Goal: Task Accomplishment & Management: Manage account settings

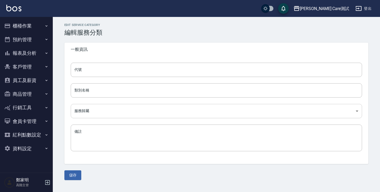
click at [102, 112] on body "[PERSON_NAME] Care測試 登出 櫃檯作業 打帳單 帳單列表 掛單列表 座位開單 營業儀表板 現金收支登錄 高階收支登錄 材料自購登錄 每日結帳…" at bounding box center [190, 96] width 380 height 192
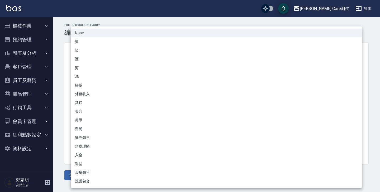
click at [58, 87] on div at bounding box center [190, 96] width 380 height 192
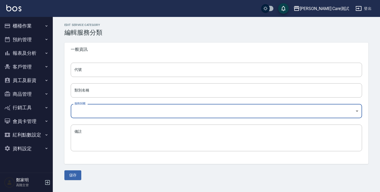
click at [37, 142] on button "資料設定" at bounding box center [26, 149] width 49 height 14
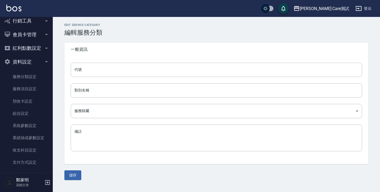
scroll to position [115, 0]
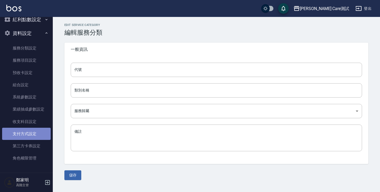
click at [31, 130] on link "支付方式設定" at bounding box center [26, 134] width 49 height 12
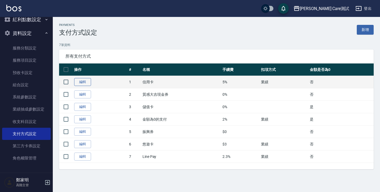
click at [86, 80] on link "編輯" at bounding box center [82, 82] width 17 height 8
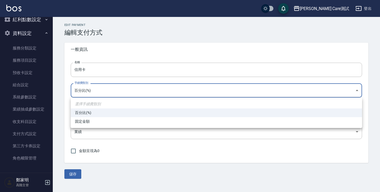
click at [107, 86] on body "[PERSON_NAME] Care測試 登出 櫃檯作業 打帳單 帳單列表 掛單列表 座位開單 營業儀表板 現金收支登錄 高階收支登錄 材料自購登錄 每日結帳…" at bounding box center [190, 96] width 380 height 192
click at [107, 86] on div at bounding box center [190, 96] width 380 height 192
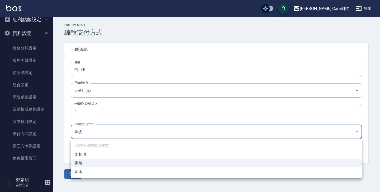
click at [106, 132] on body "[PERSON_NAME] Care測試 登出 櫃檯作業 打帳單 帳單列表 掛單列表 座位開單 營業儀表板 現金收支登錄 高階收支登錄 材料自購登錄 每日結帳…" at bounding box center [190, 96] width 380 height 192
click at [106, 132] on div at bounding box center [190, 96] width 380 height 192
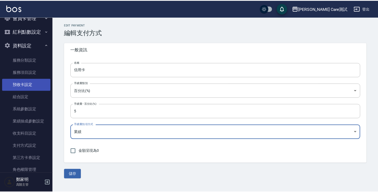
scroll to position [115, 0]
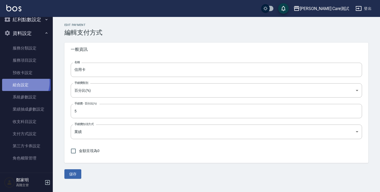
click at [21, 82] on link "組合設定" at bounding box center [26, 85] width 49 height 12
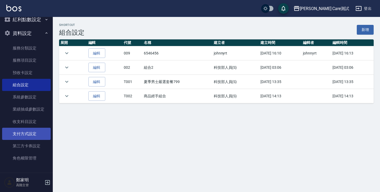
click at [27, 130] on link "支付方式設定" at bounding box center [26, 134] width 49 height 12
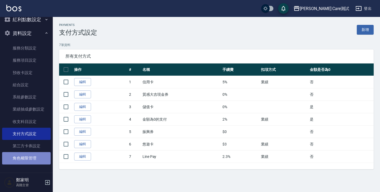
click at [30, 155] on link "角色權限管理" at bounding box center [26, 158] width 49 height 12
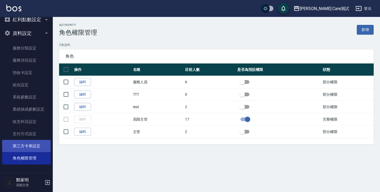
click at [28, 147] on link "第三方卡券設定" at bounding box center [26, 146] width 49 height 12
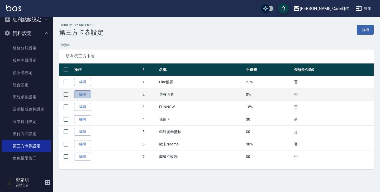
click at [81, 94] on link "編輯" at bounding box center [82, 94] width 17 height 8
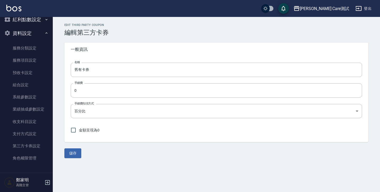
click at [88, 105] on label "手續費扣項方式" at bounding box center [83, 103] width 19 height 4
click at [90, 111] on body "[PERSON_NAME] Care測試 登出 櫃檯作業 打帳單 帳單列表 掛單列表 座位開單 營業儀表板 現金收支登錄 高階收支登錄 材料自購登錄 每日結帳…" at bounding box center [190, 96] width 380 height 192
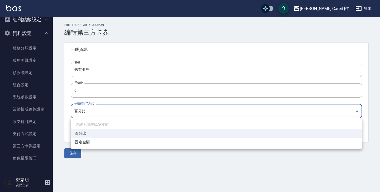
click at [90, 111] on div at bounding box center [190, 96] width 380 height 192
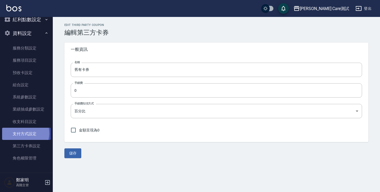
click at [24, 133] on link "支付方式設定" at bounding box center [26, 134] width 49 height 12
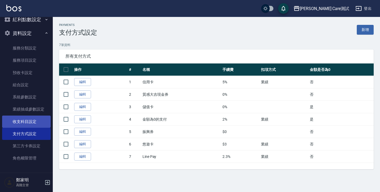
click at [20, 122] on link "收支科目設定" at bounding box center [26, 121] width 49 height 12
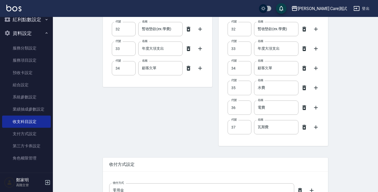
scroll to position [752, 0]
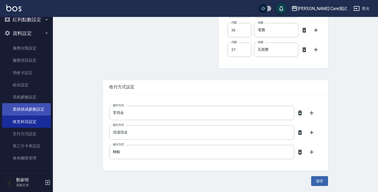
click at [18, 110] on link "業績抽成參數設定" at bounding box center [26, 109] width 49 height 12
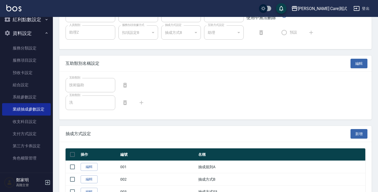
scroll to position [259, 0]
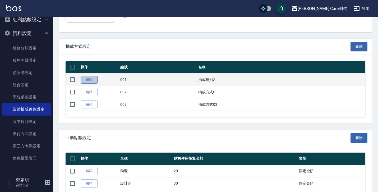
click at [91, 81] on link "編輯" at bounding box center [89, 80] width 17 height 8
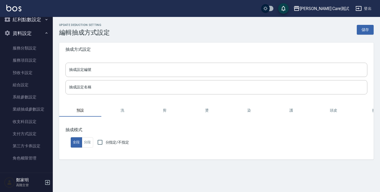
type input "001"
type input "抽成規則A"
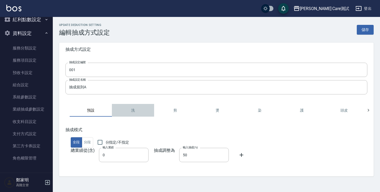
click at [130, 109] on button "洗" at bounding box center [133, 110] width 42 height 13
type input "0"
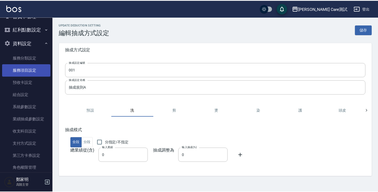
scroll to position [105, 0]
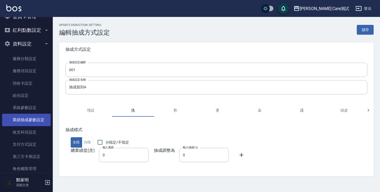
click at [28, 120] on link "業績抽成參數設定" at bounding box center [26, 120] width 49 height 12
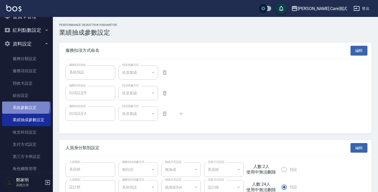
click at [24, 106] on link "系統參數設定" at bounding box center [26, 107] width 49 height 12
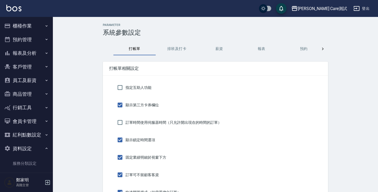
click at [31, 54] on button "報表及分析" at bounding box center [26, 53] width 49 height 14
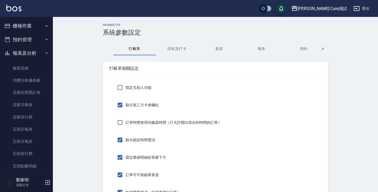
click at [31, 55] on button "報表及分析" at bounding box center [26, 53] width 49 height 14
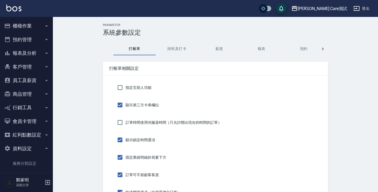
click at [37, 70] on button "客戶管理" at bounding box center [26, 67] width 49 height 14
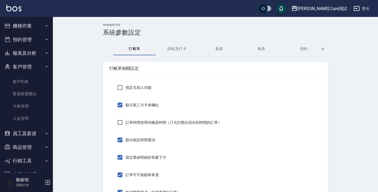
click at [33, 54] on button "報表及分析" at bounding box center [26, 53] width 49 height 14
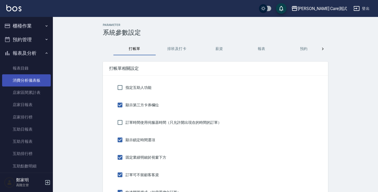
click at [35, 80] on link "消費分析儀表板" at bounding box center [26, 80] width 49 height 12
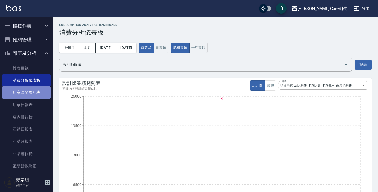
click at [34, 90] on link "店家區間累計表" at bounding box center [26, 92] width 49 height 12
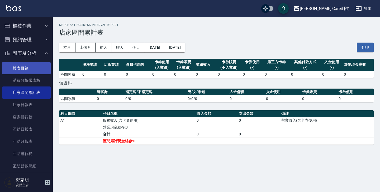
click at [22, 65] on link "報表目錄" at bounding box center [26, 68] width 49 height 12
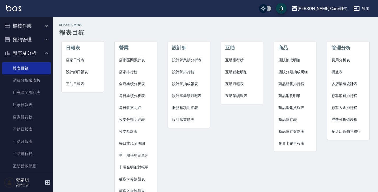
click at [188, 59] on span "設計師業績分析表" at bounding box center [189, 60] width 34 height 6
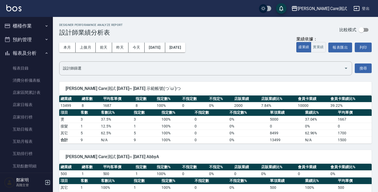
click at [31, 54] on button "報表及分析" at bounding box center [26, 53] width 49 height 14
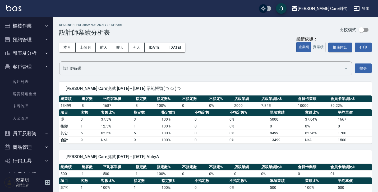
click at [25, 26] on button "櫃檯作業" at bounding box center [26, 26] width 49 height 14
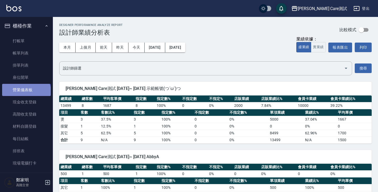
click at [26, 93] on link "營業儀表板" at bounding box center [26, 90] width 49 height 12
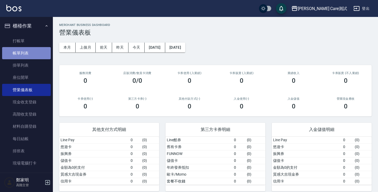
click at [29, 55] on link "帳單列表" at bounding box center [26, 53] width 49 height 12
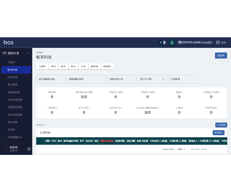
scroll to position [9, 0]
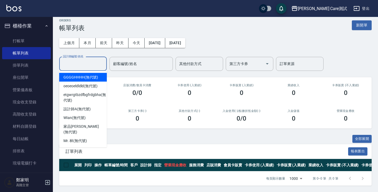
click at [87, 60] on input "設計師編號/姓名" at bounding box center [83, 63] width 43 height 9
click at [130, 57] on div "顧客編號/姓名 顧客編號/姓名" at bounding box center [140, 64] width 63 height 14
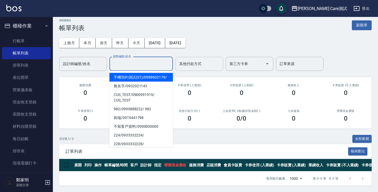
click at [190, 65] on div "其他付款方式" at bounding box center [199, 64] width 48 height 14
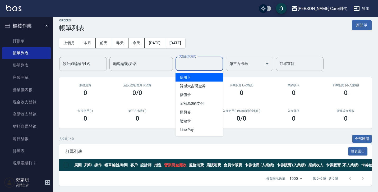
click at [247, 61] on input "第三方卡券" at bounding box center [245, 63] width 35 height 9
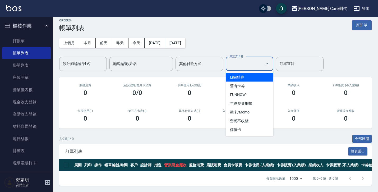
click at [250, 36] on div "上個月 本月 [DATE] [DATE] [DATE] [DATE] [DATE] 設計師編號/姓名 設計師編號/姓名 顧客編號/姓名 顧客編號/姓名 其他付…" at bounding box center [215, 51] width 312 height 39
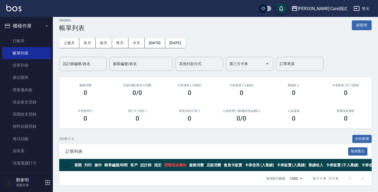
click at [287, 59] on input "訂單來源" at bounding box center [299, 63] width 43 height 9
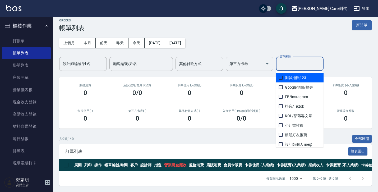
click at [271, 37] on div "上個月 本月 [DATE] [DATE] [DATE] [DATE] [DATE] 設計師編號/姓名 設計師編號/姓名 顧客編號/姓名 顧客編號/姓名 其他付…" at bounding box center [215, 51] width 312 height 39
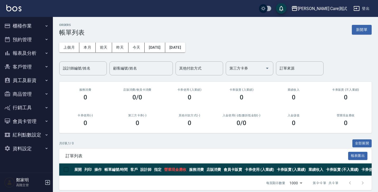
click at [233, 46] on div "上個月 本月 [DATE] [DATE] [DATE] [DATE] [DATE] 設計師編號/姓名 設計師編號/姓名 顧客編號/姓名 顧客編號/姓名 其他付…" at bounding box center [215, 55] width 312 height 39
click at [19, 147] on button "資料設定" at bounding box center [26, 149] width 49 height 14
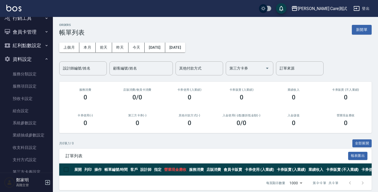
scroll to position [115, 0]
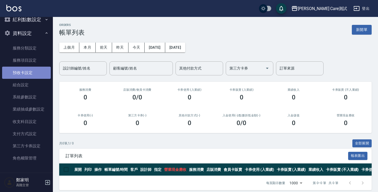
click at [34, 74] on link "預收卡設定" at bounding box center [26, 73] width 49 height 12
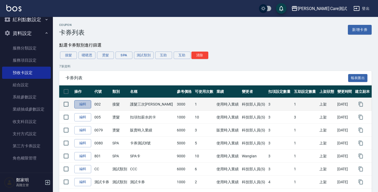
click at [83, 108] on link "編輯" at bounding box center [82, 104] width 17 height 8
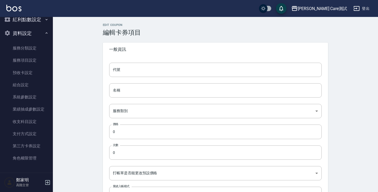
type input "002"
type input "護髮三次卡"
type input "6d233322-c0be-48ff-adb3-c05f8df40254"
type input "3000"
type input "1"
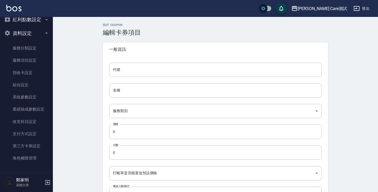
type input "UNSET"
type input "洗"
type input "1"
type input "點數"
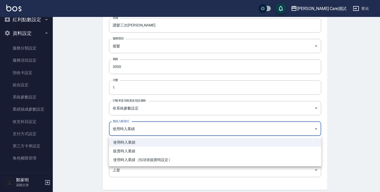
click at [98, 133] on div at bounding box center [190, 96] width 380 height 192
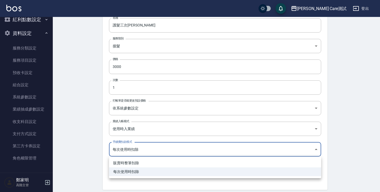
click at [87, 149] on div at bounding box center [190, 96] width 380 height 192
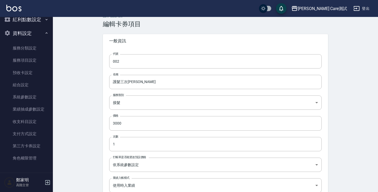
scroll to position [0, 0]
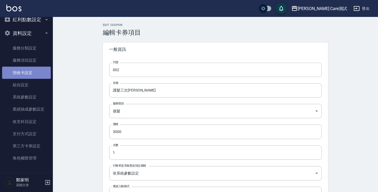
click at [29, 74] on link "預收卡設定" at bounding box center [26, 73] width 49 height 12
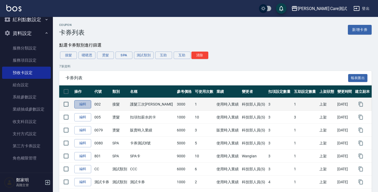
click at [84, 104] on link "編輯" at bounding box center [82, 104] width 17 height 8
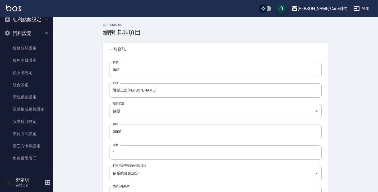
scroll to position [74, 0]
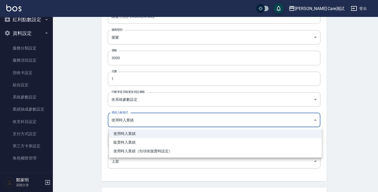
click at [152, 122] on body "[PERSON_NAME] Care測試 登出 櫃檯作業 打帳單 帳單列表 掛單列表 座位開單 營業儀表板 現金收支登錄 高階收支登錄 材料自購登錄 每日結帳…" at bounding box center [189, 191] width 378 height 530
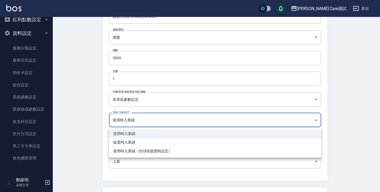
click at [152, 122] on div at bounding box center [190, 96] width 380 height 192
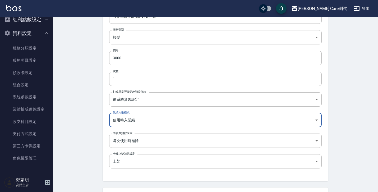
click at [119, 121] on body "[PERSON_NAME] Care測試 登出 櫃檯作業 打帳單 帳單列表 掛單列表 座位開單 營業儀表板 現金收支登錄 高階收支登錄 材料自購登錄 每日結帳…" at bounding box center [189, 191] width 378 height 530
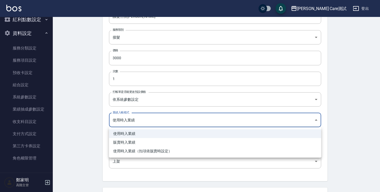
click at [97, 121] on div at bounding box center [190, 96] width 380 height 192
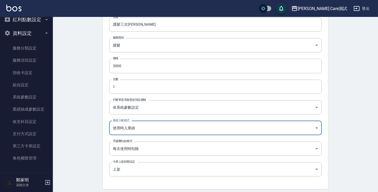
scroll to position [84, 0]
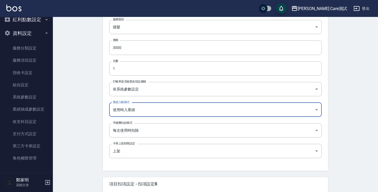
click at [97, 121] on div "Edit Coupon 編輯卡券項目 一般資訊 代號 002 代號 名稱 護髮三次卡 名稱 服務類別 接髮 6d233322-c0be-48ff-adb3-c…" at bounding box center [215, 189] width 238 height 500
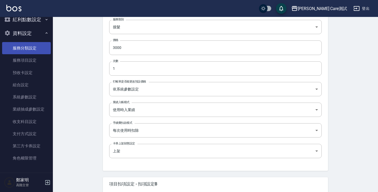
scroll to position [0, 0]
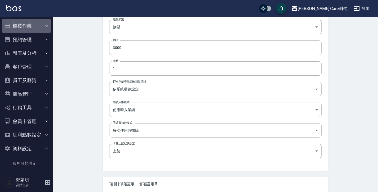
click at [41, 23] on button "櫃檯作業" at bounding box center [26, 26] width 49 height 14
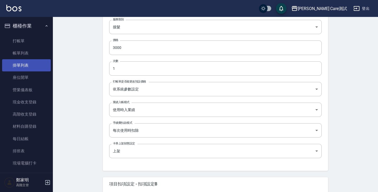
click at [32, 67] on link "掛單列表" at bounding box center [26, 65] width 49 height 12
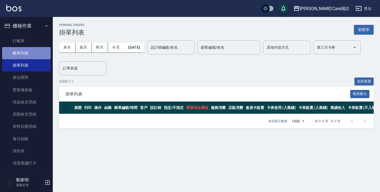
click at [30, 53] on link "帳單列表" at bounding box center [26, 53] width 49 height 12
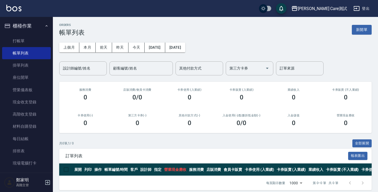
click at [138, 145] on div "共 0 筆, 1 / 0 全部展開" at bounding box center [215, 143] width 312 height 8
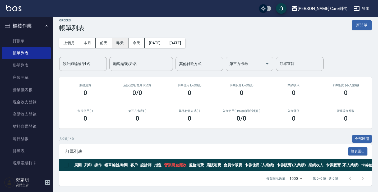
click at [126, 41] on button "昨天" at bounding box center [120, 43] width 16 height 10
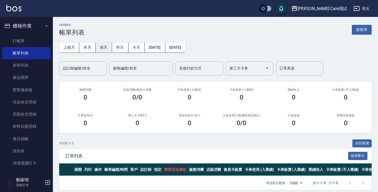
click at [106, 45] on button "前天" at bounding box center [104, 48] width 16 height 10
click at [94, 49] on button "本月" at bounding box center [87, 48] width 16 height 10
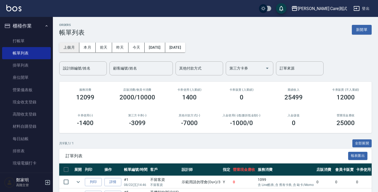
click at [67, 49] on button "上個月" at bounding box center [69, 48] width 20 height 10
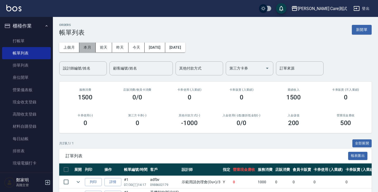
click at [86, 50] on button "本月" at bounding box center [87, 48] width 16 height 10
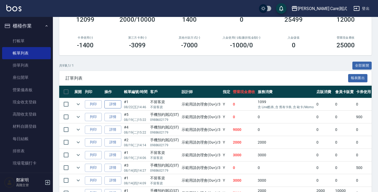
click at [113, 107] on link "詳情" at bounding box center [112, 104] width 17 height 8
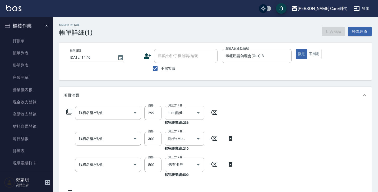
type input "2025/08/22 14:46"
checkbox input "true"
type input "示範用請勿理會(Ou<)-3"
type input "剪髮套餐(養護師)(01_2)"
type input "洗(1)"
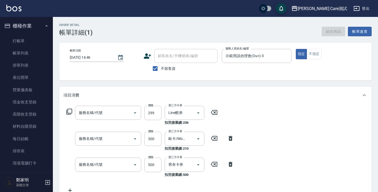
type input "剪髮(01)"
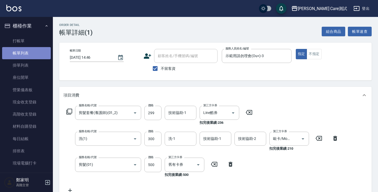
click at [31, 54] on link "帳單列表" at bounding box center [26, 53] width 49 height 12
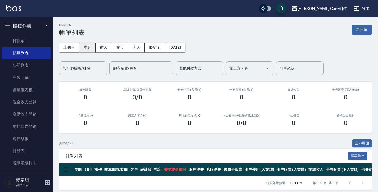
click at [91, 47] on button "本月" at bounding box center [87, 48] width 16 height 10
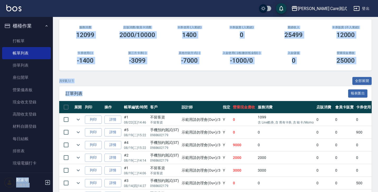
drag, startPoint x: 219, startPoint y: 92, endPoint x: 0, endPoint y: 147, distance: 225.5
click at [0, 147] on div "[PERSON_NAME] Care測試 登出 櫃檯作業 打帳單 帳單列表 掛單列表 座位開單 營業儀表板 現金收支登錄 高階收支登錄 材料自購登錄 每日結帳…" at bounding box center [189, 93] width 378 height 310
click at [151, 81] on div "共 9 筆, 1 / 1 全部展開" at bounding box center [215, 81] width 312 height 8
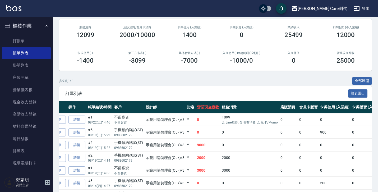
scroll to position [0, 36]
drag, startPoint x: 181, startPoint y: 74, endPoint x: 178, endPoint y: 75, distance: 2.9
click at [178, 75] on div "ORDERS 帳單列表 新開單 上個月 本月 前天 昨天 今天 2025/08/01 2025/08/31 設計師編號/姓名 設計師編號/姓名 顧客編號/姓名…" at bounding box center [215, 101] width 325 height 293
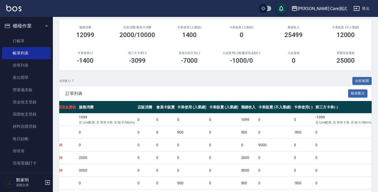
scroll to position [0, 180]
drag, startPoint x: 341, startPoint y: 61, endPoint x: 331, endPoint y: 69, distance: 13.0
click at [233, 69] on div "營業現金應收 25000" at bounding box center [345, 58] width 52 height 26
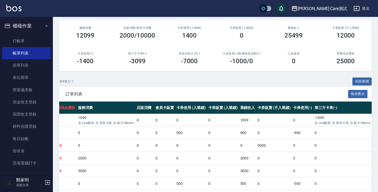
click at [233, 76] on div "ORDERS 帳單列表 新開單 上個月 本月 前天 昨天 今天 2025/08/01 2025/08/31 設計師編號/姓名 設計師編號/姓名 顧客編號/姓名…" at bounding box center [215, 101] width 325 height 293
